Goal: Information Seeking & Learning: Learn about a topic

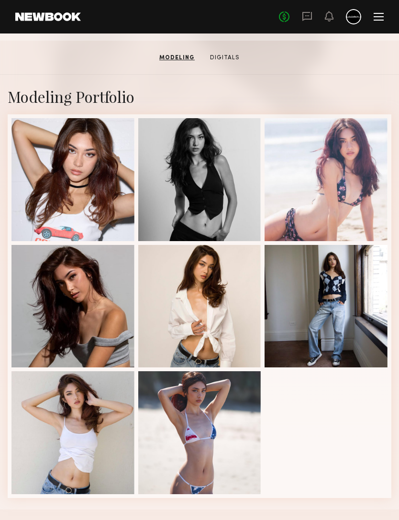
scroll to position [201, 0]
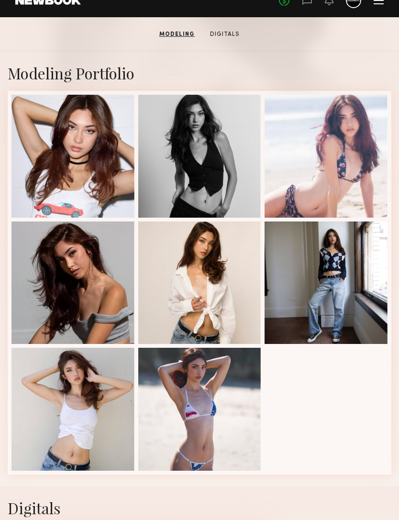
click at [67, 413] on div at bounding box center [72, 409] width 123 height 123
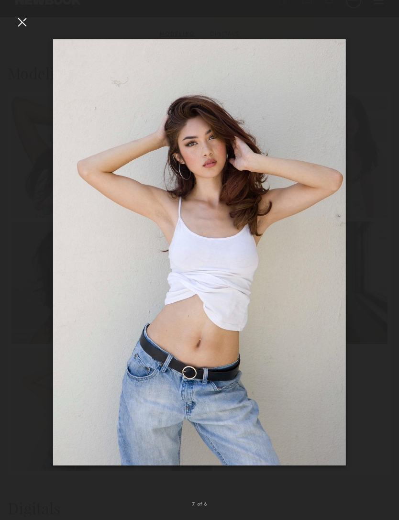
click at [20, 27] on div at bounding box center [21, 21] width 15 height 15
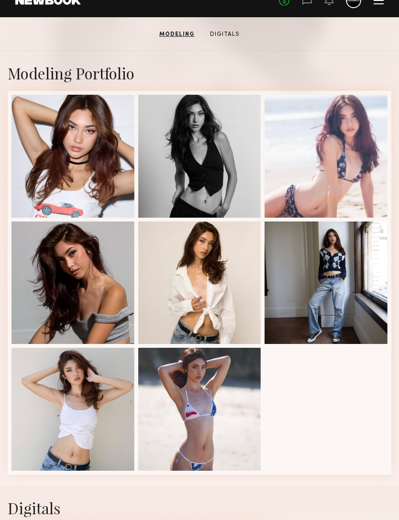
click at [334, 283] on div at bounding box center [325, 282] width 123 height 123
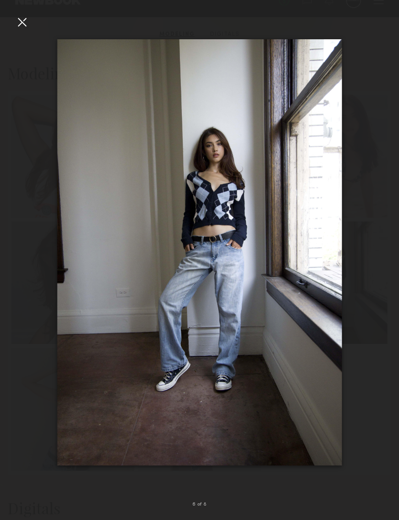
click at [26, 20] on div at bounding box center [21, 21] width 15 height 15
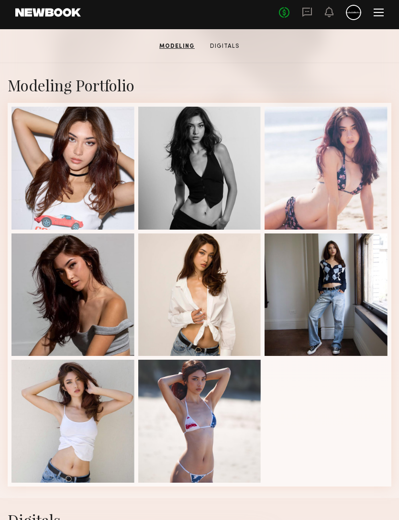
scroll to position [189, 0]
click at [333, 289] on div at bounding box center [325, 294] width 123 height 123
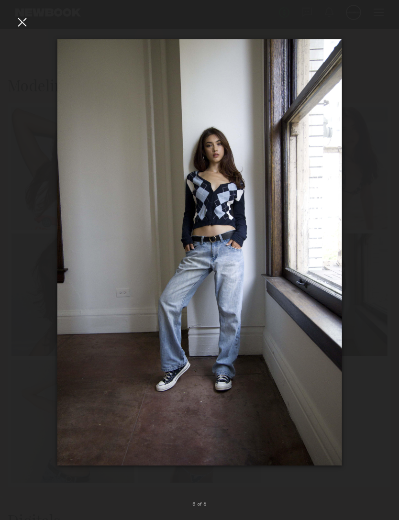
click at [336, 292] on img at bounding box center [199, 252] width 285 height 427
click at [22, 21] on div at bounding box center [21, 21] width 15 height 15
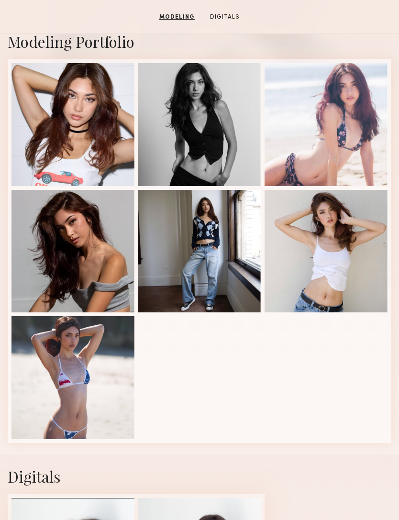
scroll to position [232, 0]
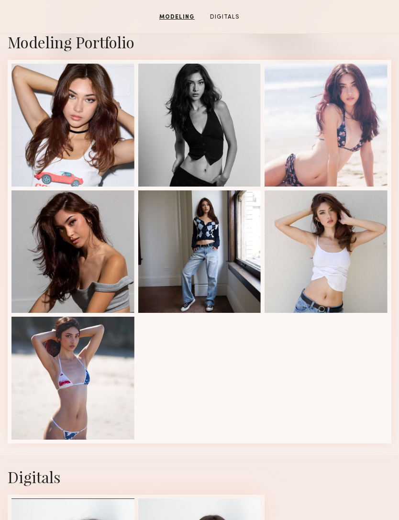
click at [215, 259] on div at bounding box center [199, 251] width 123 height 123
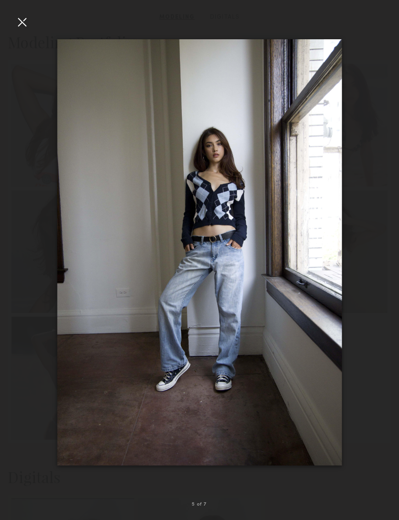
click at [22, 27] on div at bounding box center [21, 21] width 15 height 15
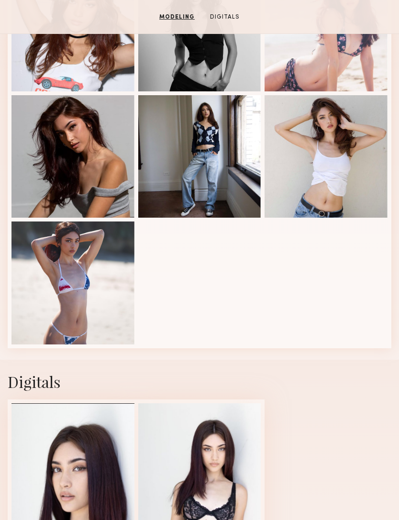
scroll to position [511, 0]
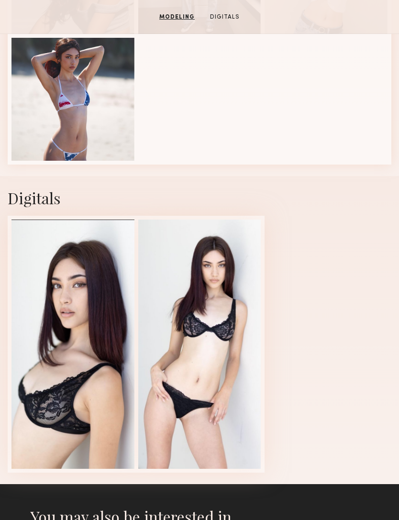
click at [232, 327] on div at bounding box center [199, 344] width 123 height 249
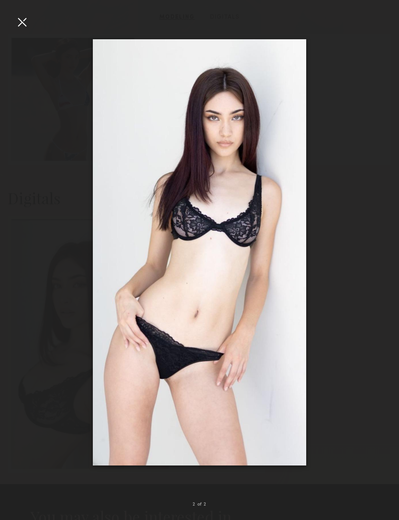
click at [22, 17] on div at bounding box center [21, 21] width 15 height 15
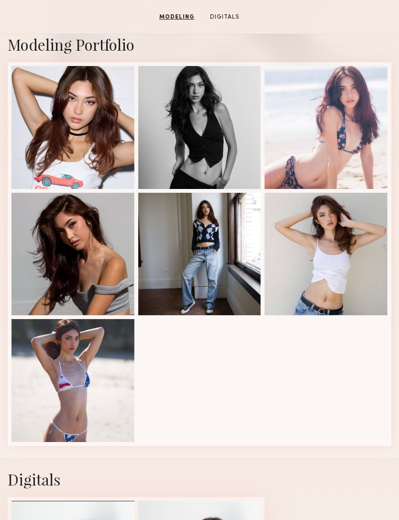
scroll to position [202, 0]
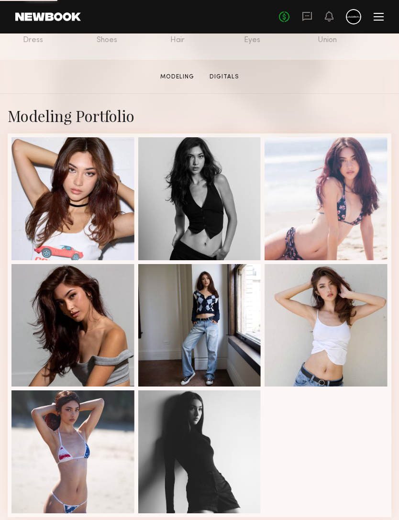
scroll to position [199, 0]
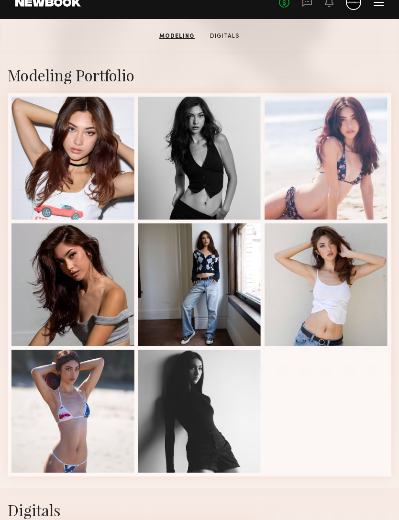
click at [176, 424] on div at bounding box center [199, 411] width 123 height 123
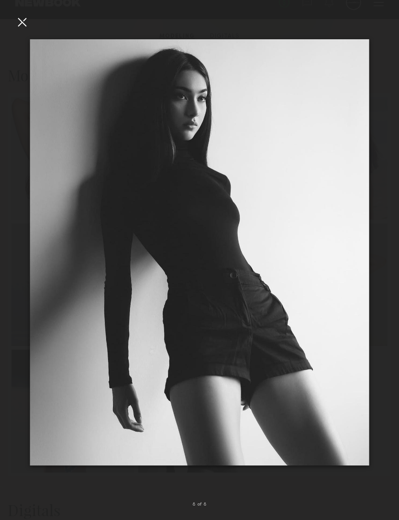
click at [20, 22] on div at bounding box center [21, 21] width 15 height 15
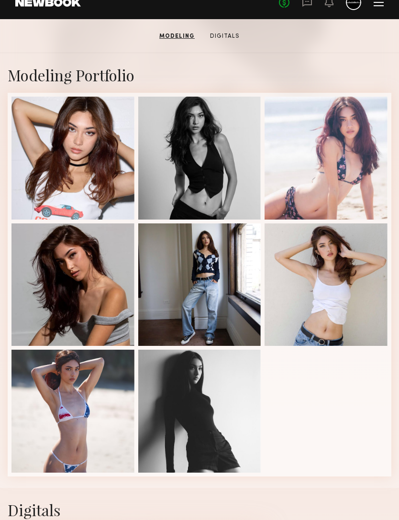
click at [191, 298] on div at bounding box center [199, 284] width 123 height 123
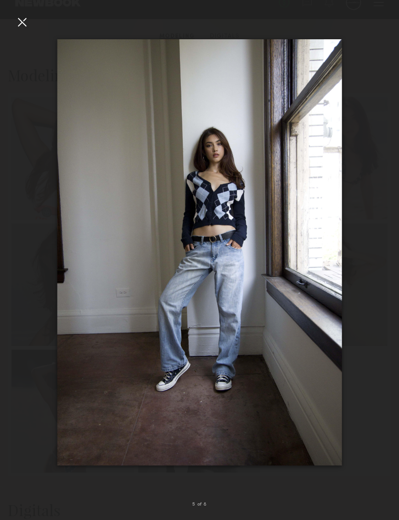
click at [26, 25] on div at bounding box center [21, 21] width 15 height 15
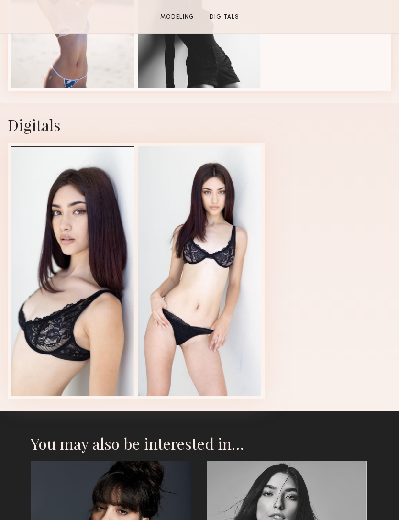
scroll to position [635, 0]
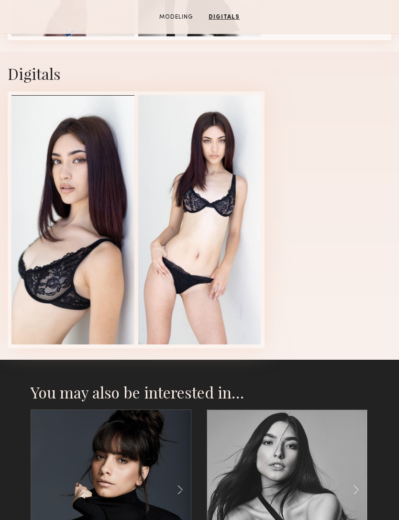
click at [50, 225] on div at bounding box center [72, 219] width 123 height 249
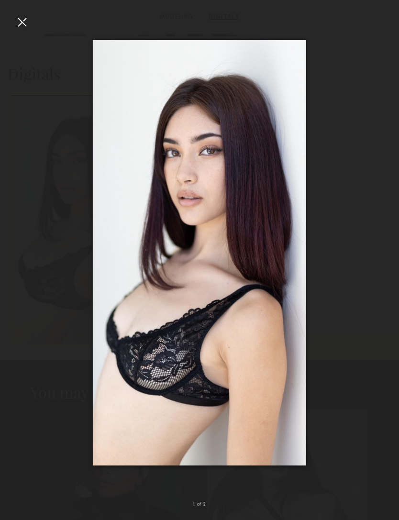
click at [20, 22] on div at bounding box center [21, 21] width 15 height 15
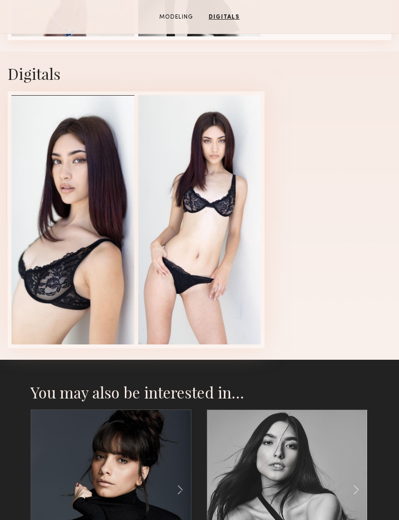
click at [192, 304] on div at bounding box center [199, 219] width 123 height 249
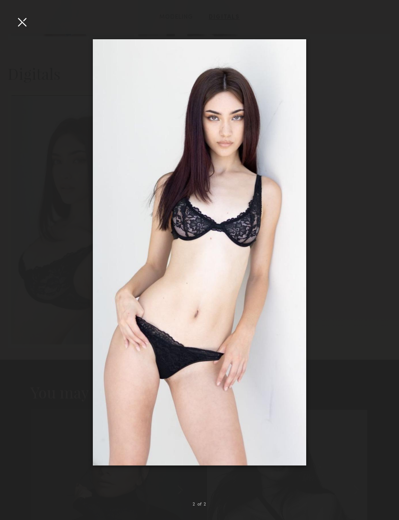
click at [19, 15] on div at bounding box center [21, 21] width 15 height 15
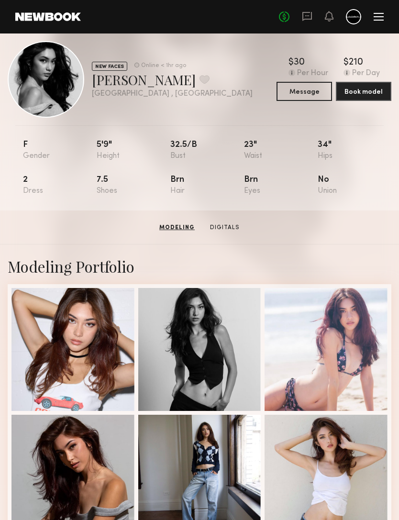
scroll to position [0, 0]
